Goal: Task Accomplishment & Management: Complete application form

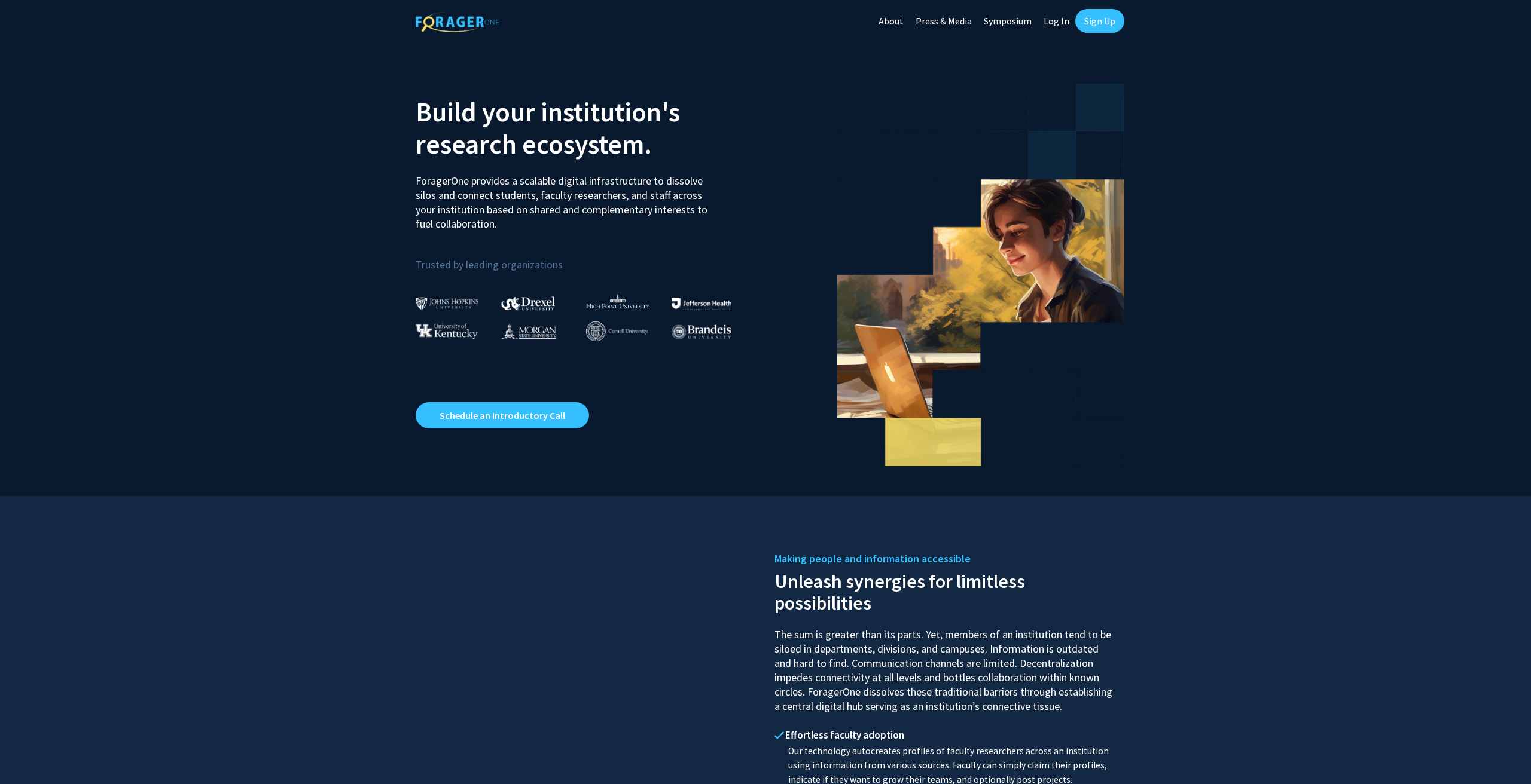
click at [1089, 21] on link "Sign Up" at bounding box center [1099, 21] width 49 height 24
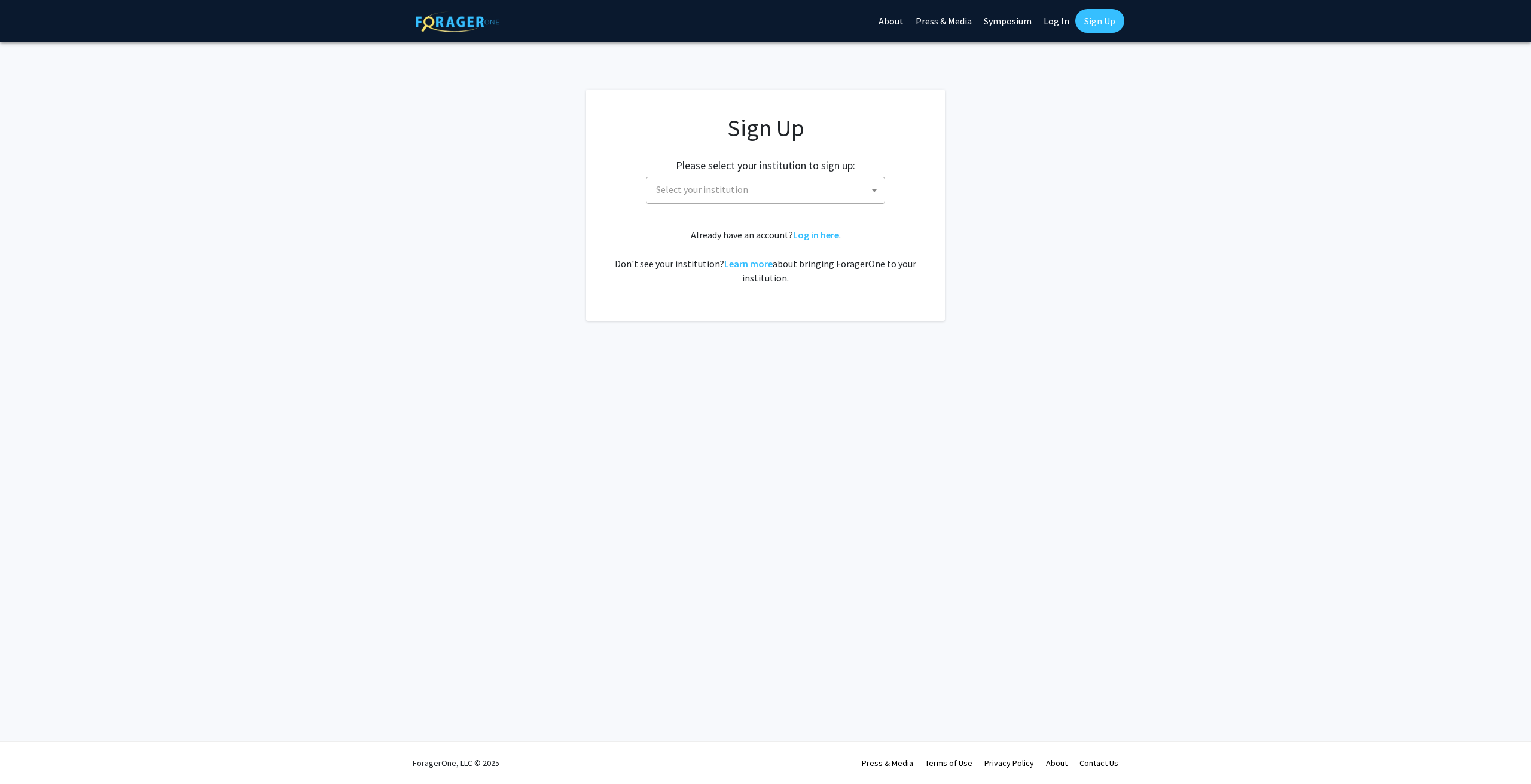
click at [871, 186] on span at bounding box center [874, 190] width 12 height 26
type input "miss"
select select "33"
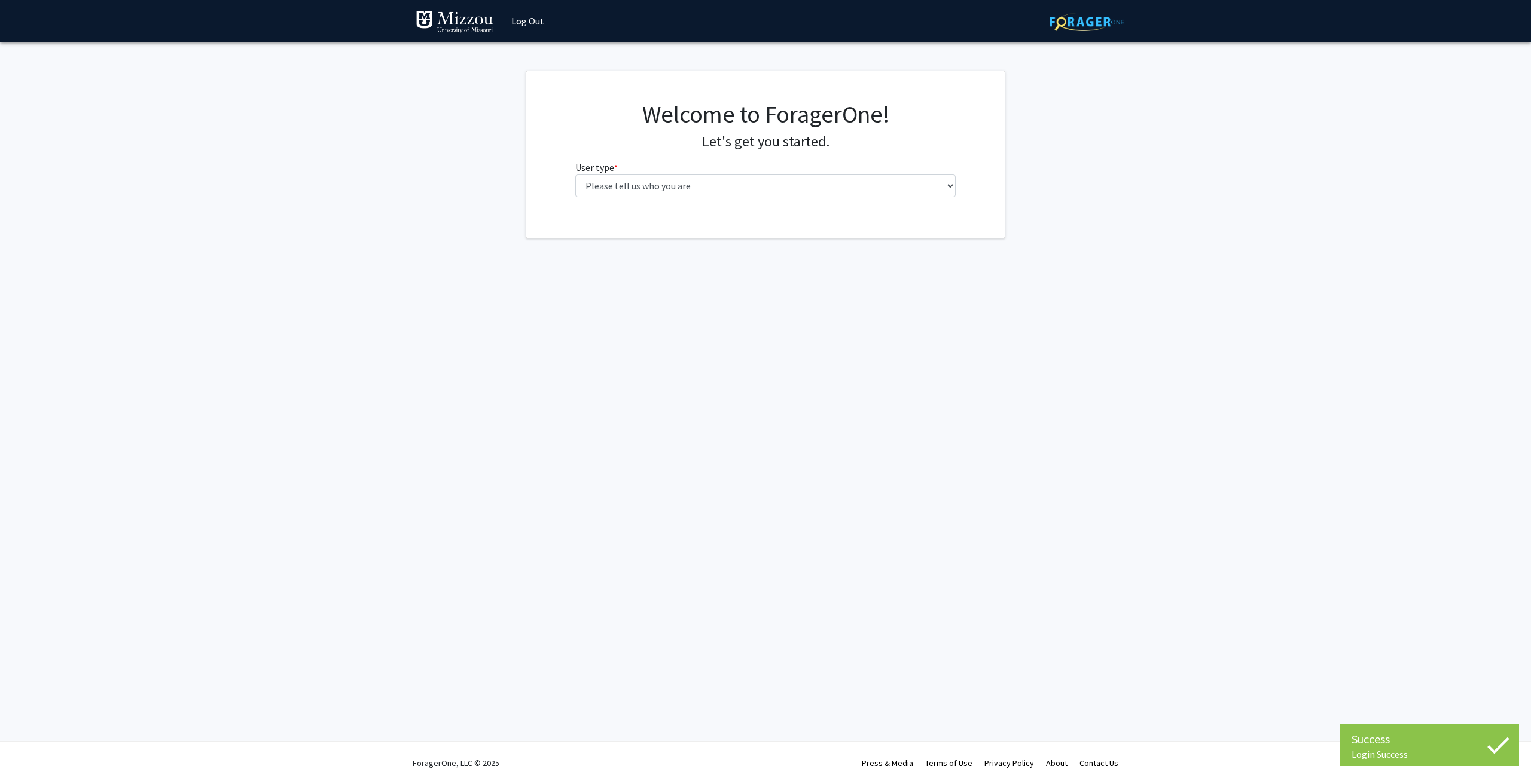
click at [741, 200] on div "Welcome to ForagerOne! Let's get you started. User type * required Please tell …" at bounding box center [765, 154] width 399 height 107
click at [711, 182] on select "Please tell us who you are Undergraduate Student Master's Student Doctoral Cand…" at bounding box center [765, 185] width 381 height 23
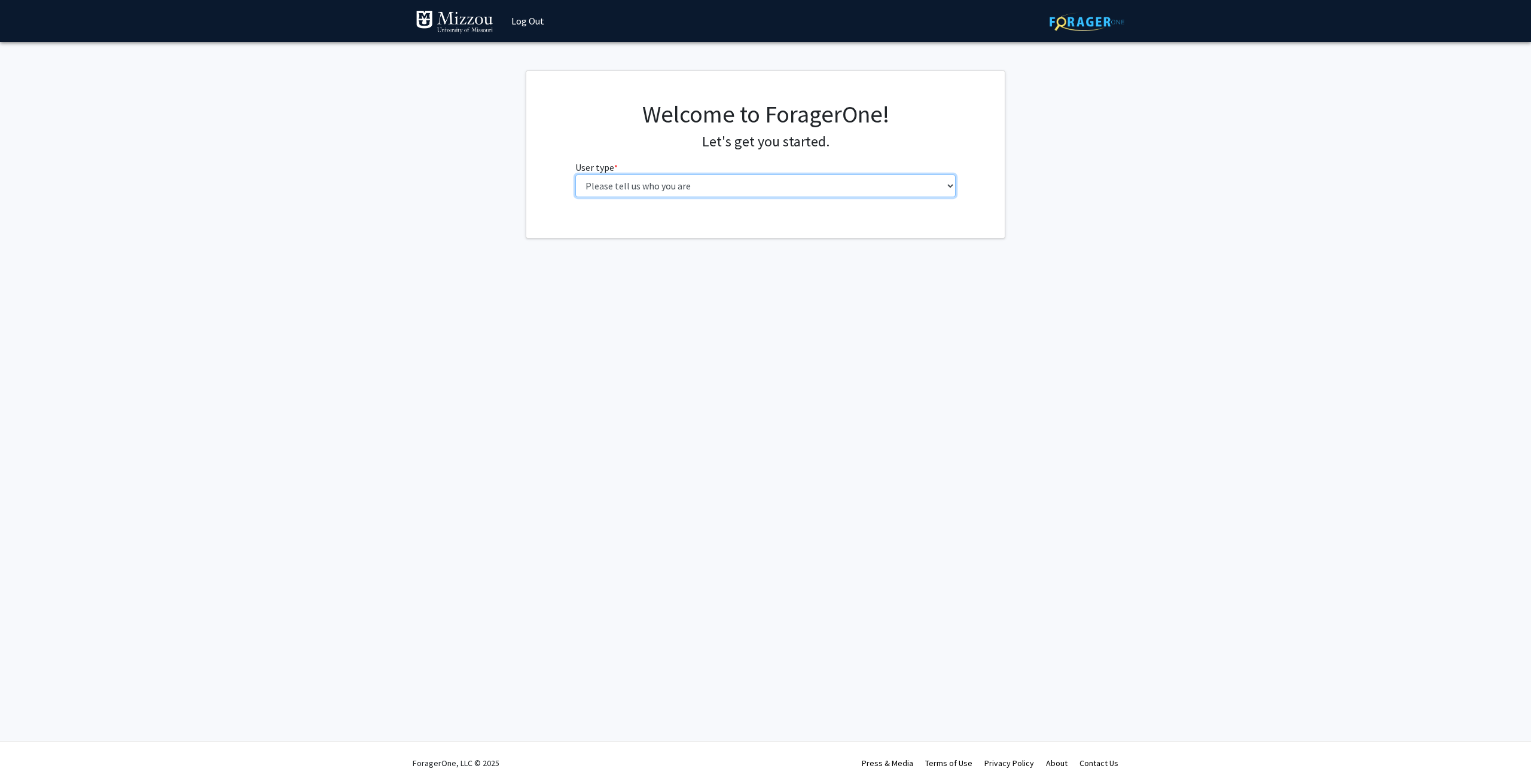
select select "5: faculty"
click at [605, 227] on input "First Name * required" at bounding box center [765, 233] width 381 height 23
type input "Victor"
type input "Outlaw"
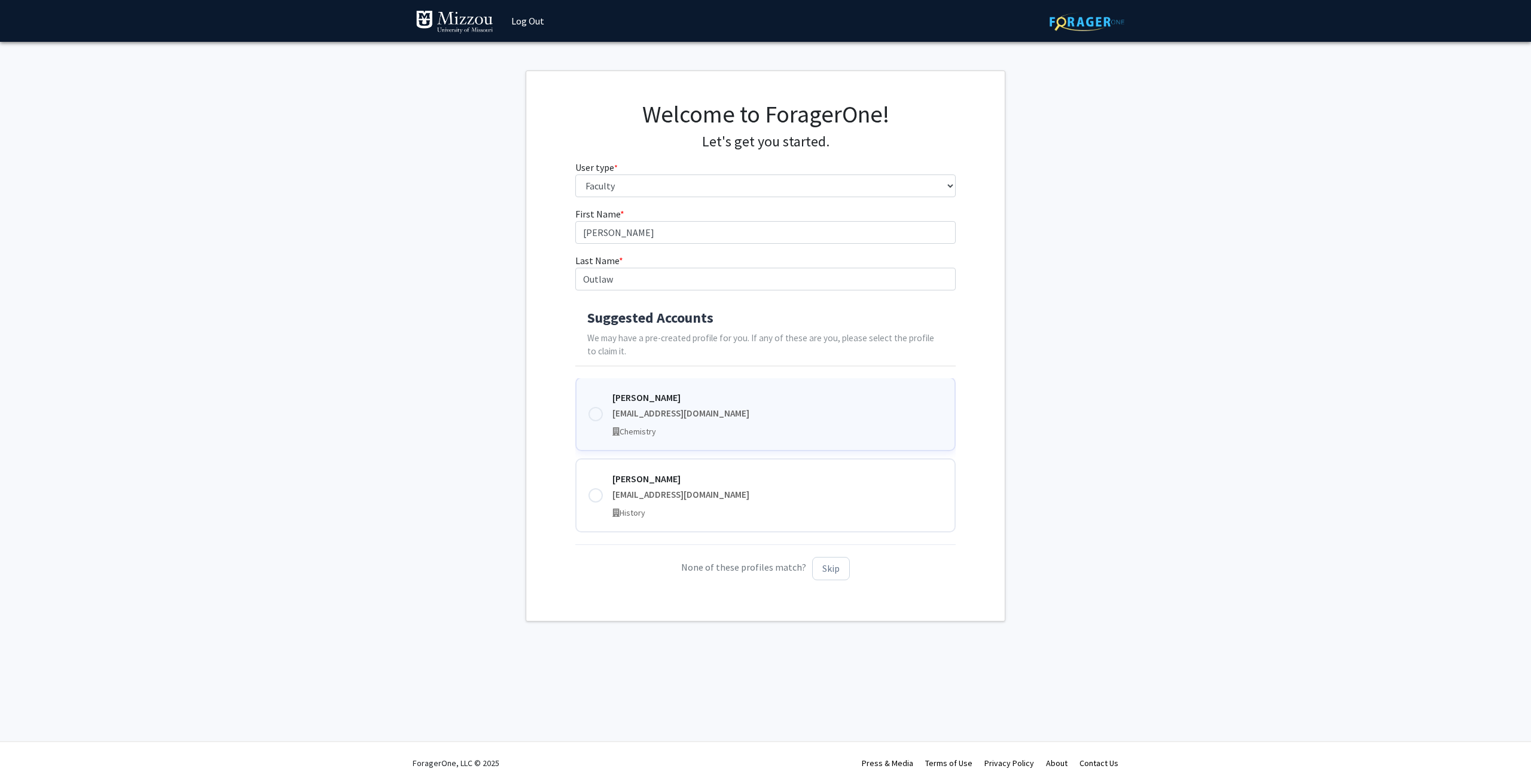
click at [596, 403] on div "Victor K. Outlaw victoroutlaw@umsystem.edu Chemistry" at bounding box center [765, 414] width 381 height 74
type input "Victor K."
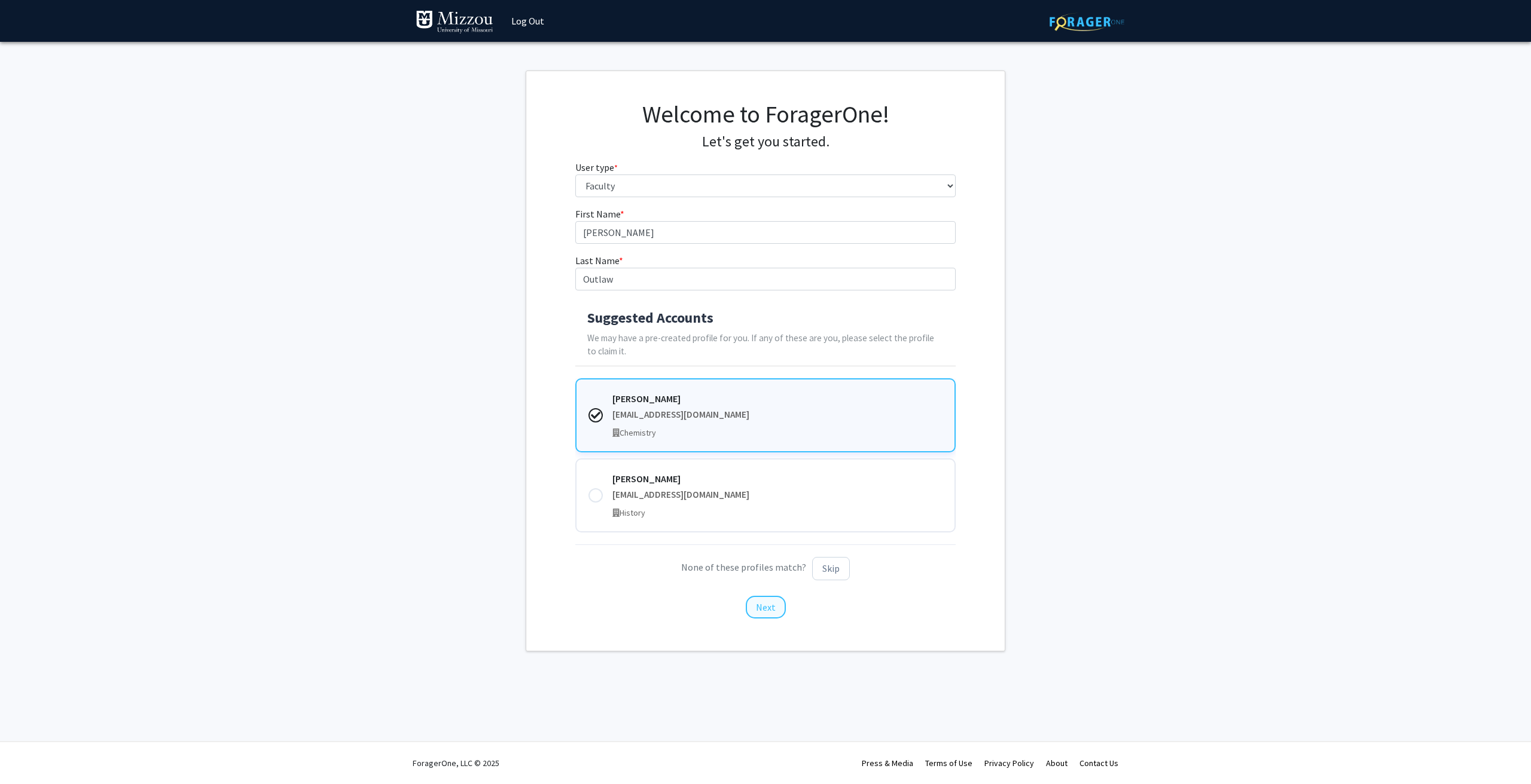
click at [768, 606] on button "Next" at bounding box center [766, 607] width 40 height 23
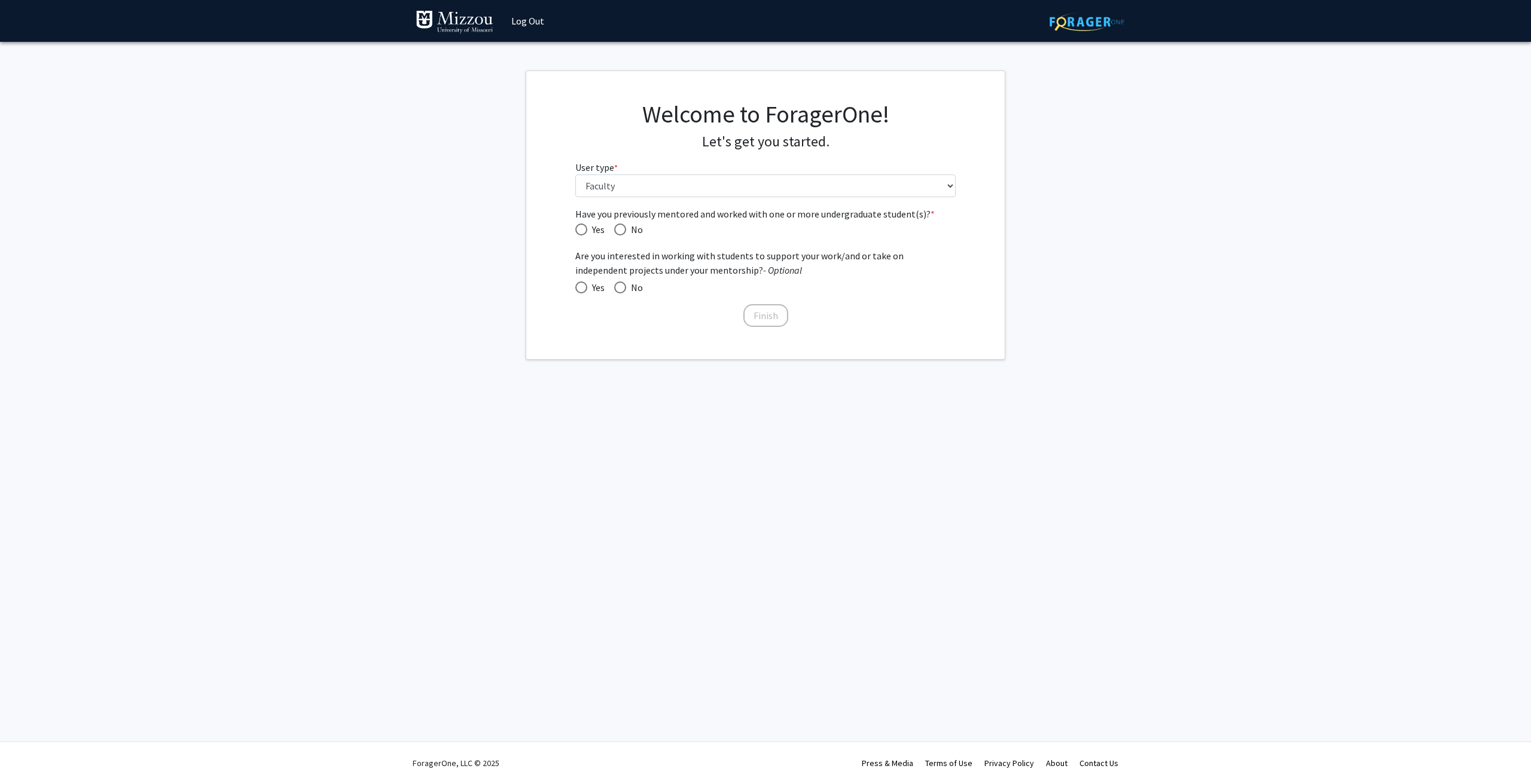
click at [576, 227] on span "Have you previously mentored and worked with one or more undergraduate student(…" at bounding box center [581, 229] width 12 height 12
click at [576, 227] on input "Yes" at bounding box center [581, 229] width 12 height 12
radio input "true"
click at [582, 287] on span at bounding box center [581, 287] width 12 height 12
click at [582, 287] on input "Yes" at bounding box center [581, 287] width 12 height 12
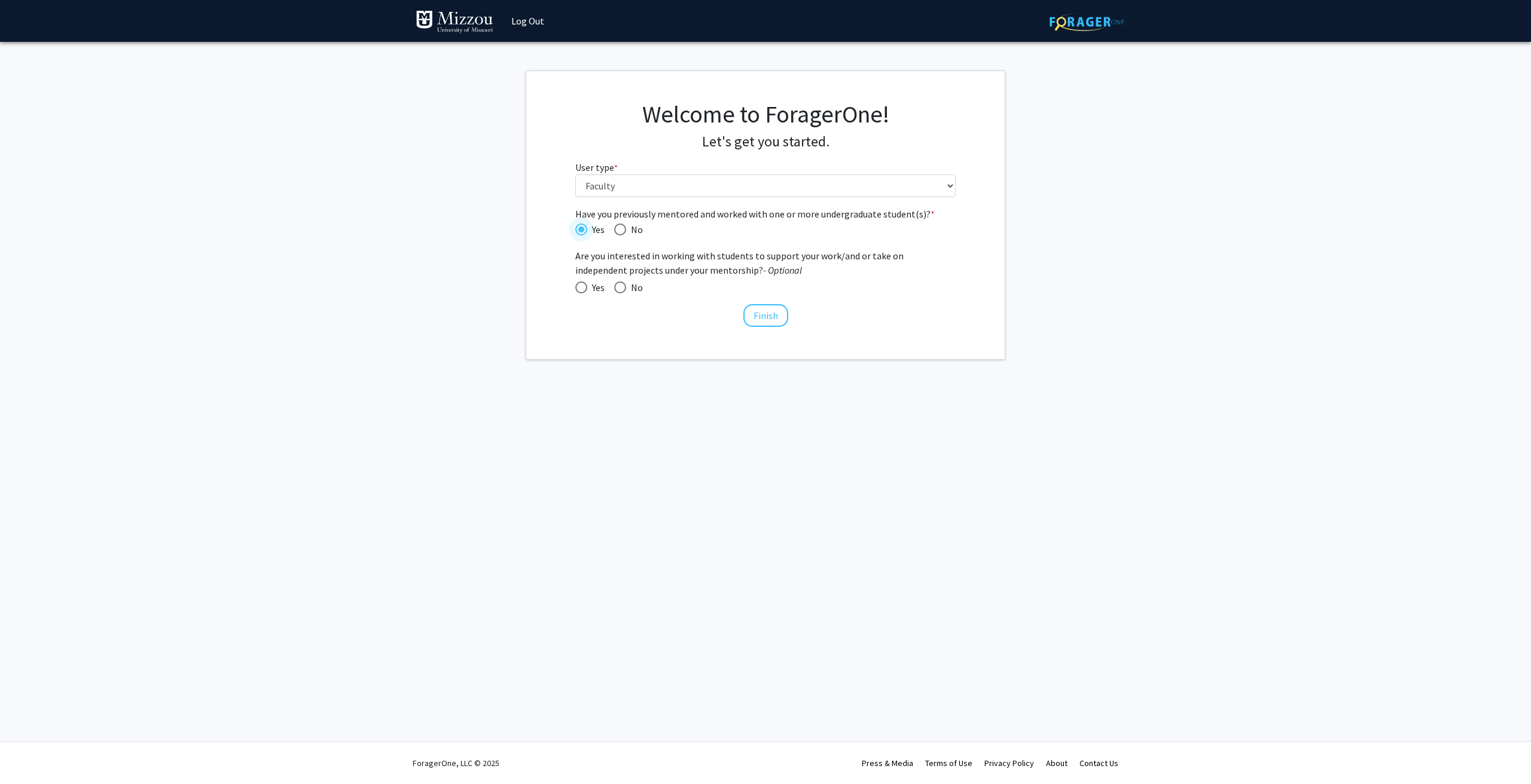
radio input "true"
click at [767, 317] on button "Finish" at bounding box center [765, 315] width 45 height 23
